Goal: Use online tool/utility: Utilize a website feature to perform a specific function

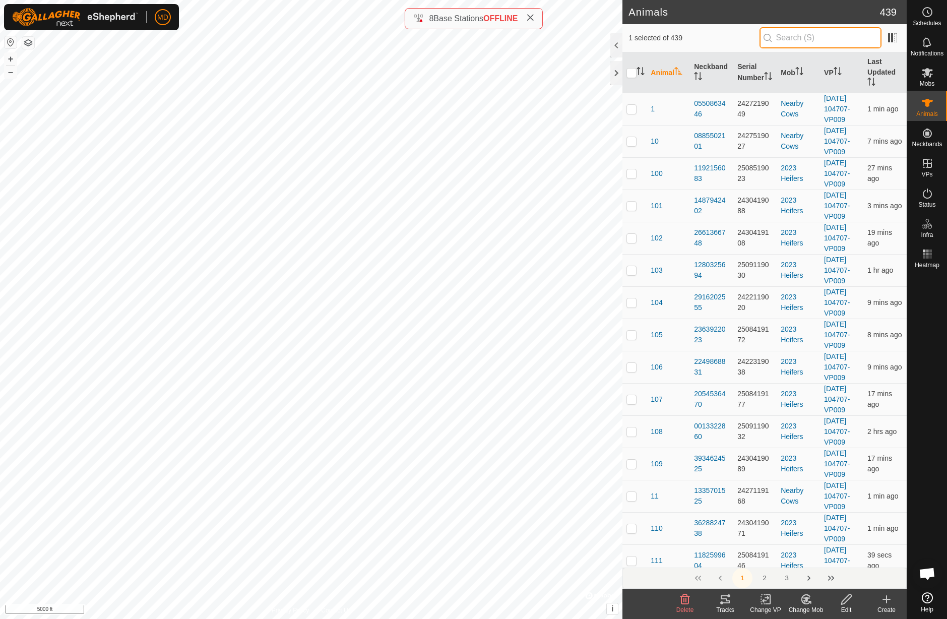
click at [795, 36] on input "text" at bounding box center [821, 37] width 122 height 21
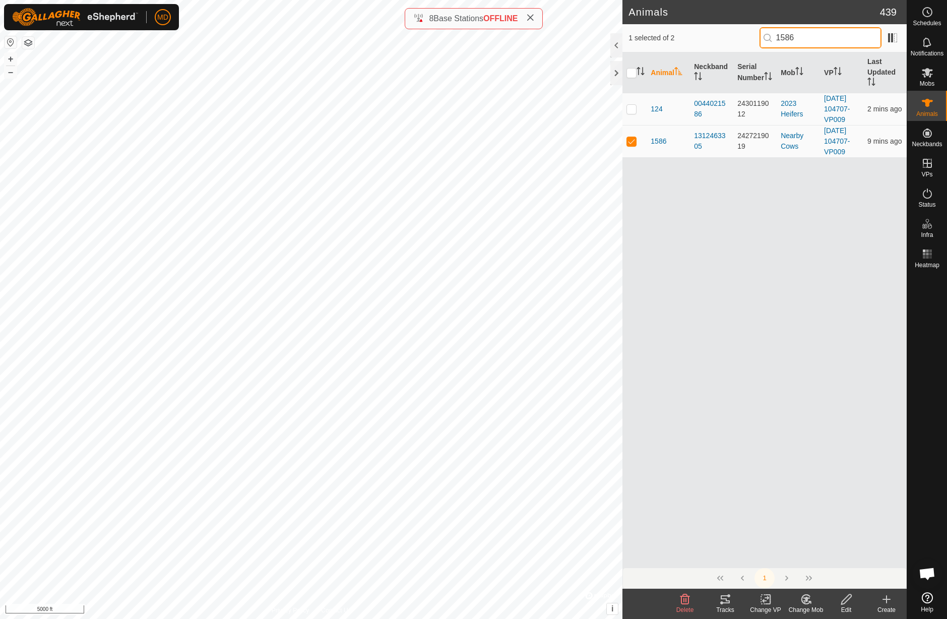
type input "1586"
click at [727, 599] on icon at bounding box center [725, 599] width 12 height 12
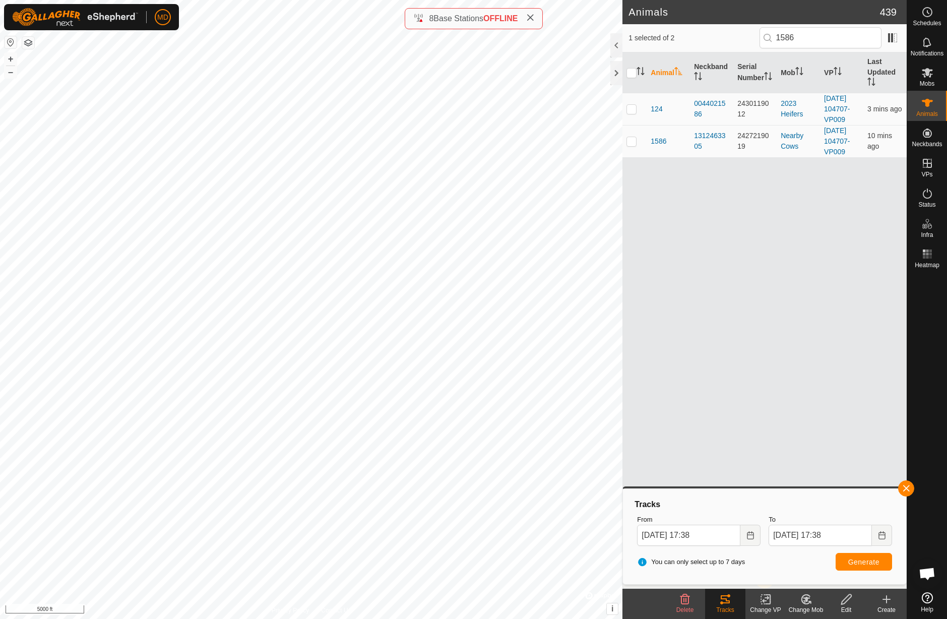
checkbox input "false"
click at [811, 37] on input "1586" at bounding box center [821, 37] width 122 height 21
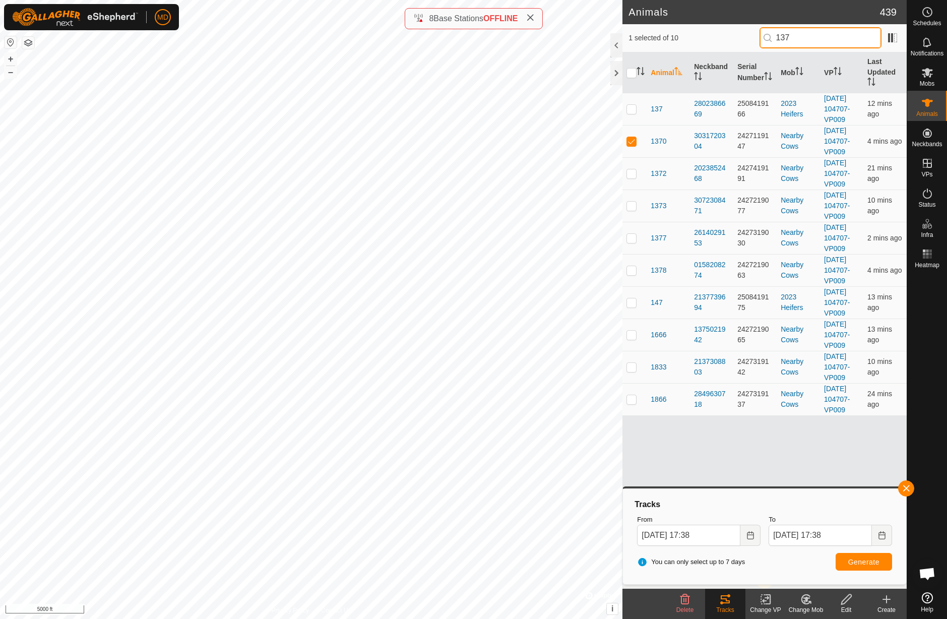
type input "1370"
checkbox input "true"
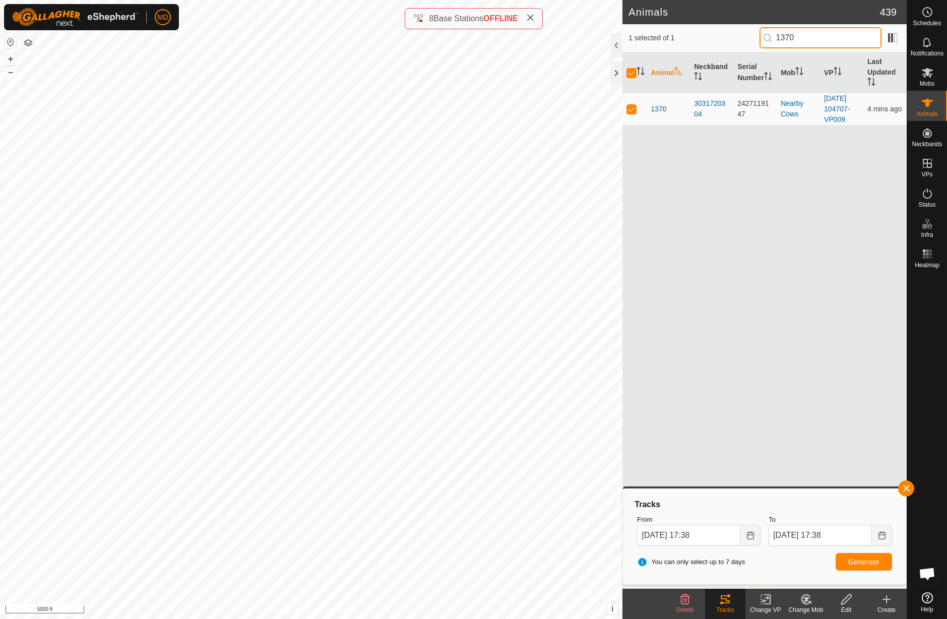
type input "1370"
click at [726, 601] on icon at bounding box center [725, 599] width 9 height 8
click at [865, 564] on span "Generate" at bounding box center [863, 562] width 31 height 8
checkbox input "false"
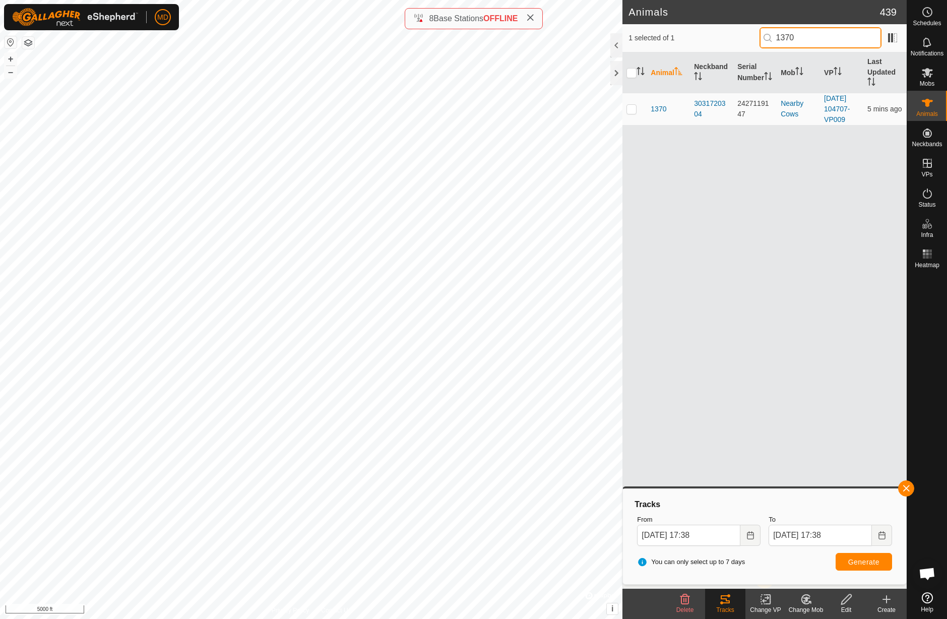
click at [810, 36] on input "1370" at bounding box center [821, 37] width 122 height 21
type input "1851"
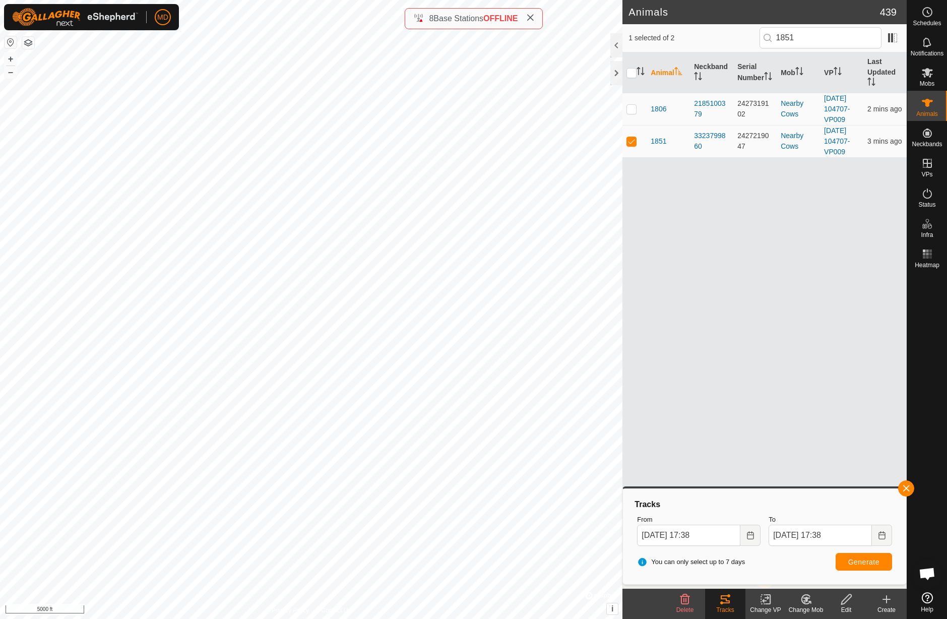
click at [729, 607] on div "Tracks" at bounding box center [725, 609] width 40 height 9
click at [865, 564] on span "Generate" at bounding box center [863, 562] width 31 height 8
checkbox input "false"
click at [809, 38] on input "1851" at bounding box center [821, 37] width 122 height 21
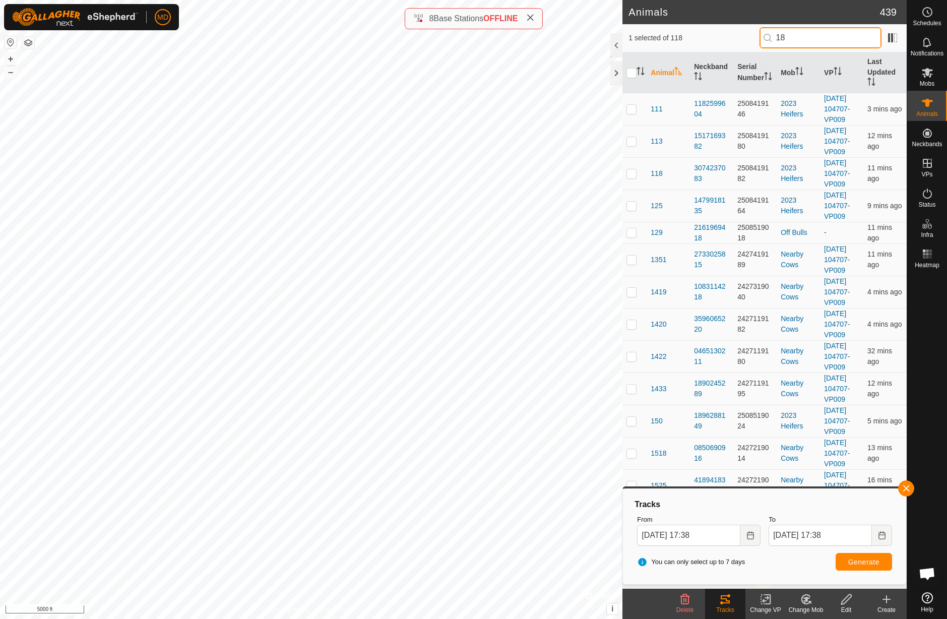
type input "1"
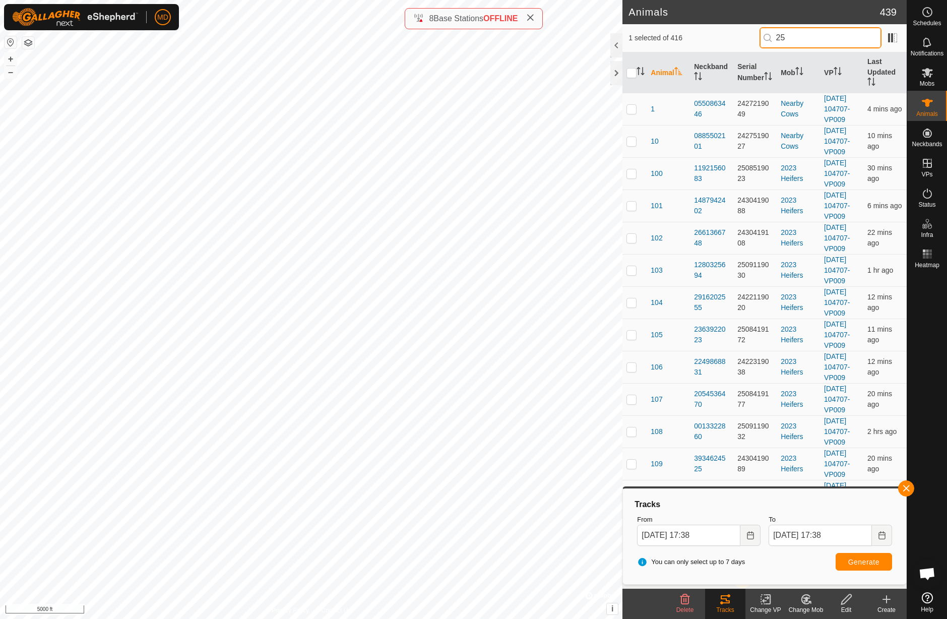
type input "2"
type input "4022"
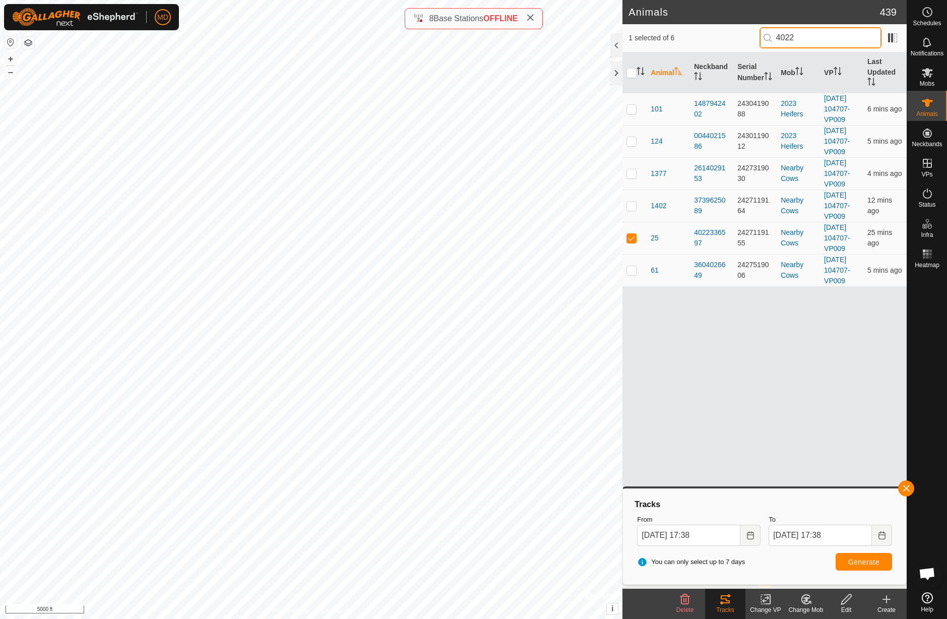
checkbox input "true"
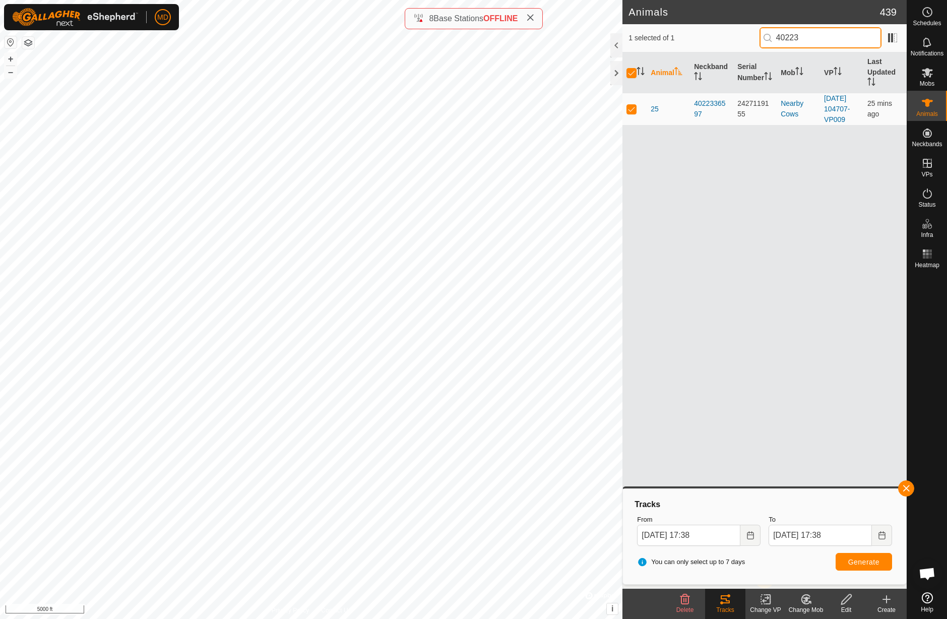
type input "40223"
click at [848, 566] on button "Generate" at bounding box center [864, 562] width 56 height 18
